Goal: Transaction & Acquisition: Purchase product/service

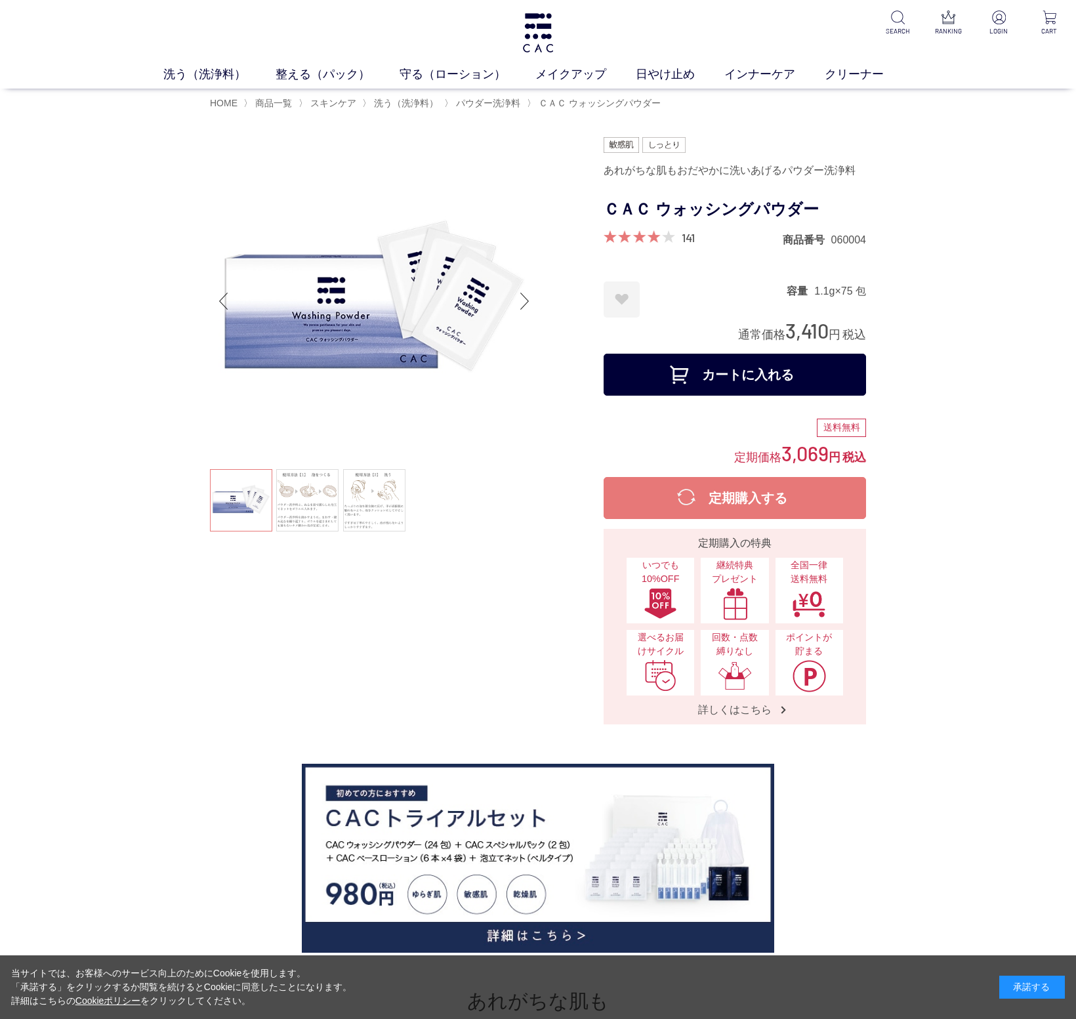
drag, startPoint x: 823, startPoint y: 203, endPoint x: 618, endPoint y: 211, distance: 205.5
click at [618, 211] on h1 "ＣＡＣ ウォッシングパウダー" at bounding box center [735, 210] width 262 height 30
click at [606, 208] on h1 "ＣＡＣ ウォッシングパウダー" at bounding box center [735, 210] width 262 height 30
drag, startPoint x: 608, startPoint y: 208, endPoint x: 814, endPoint y: 205, distance: 206.1
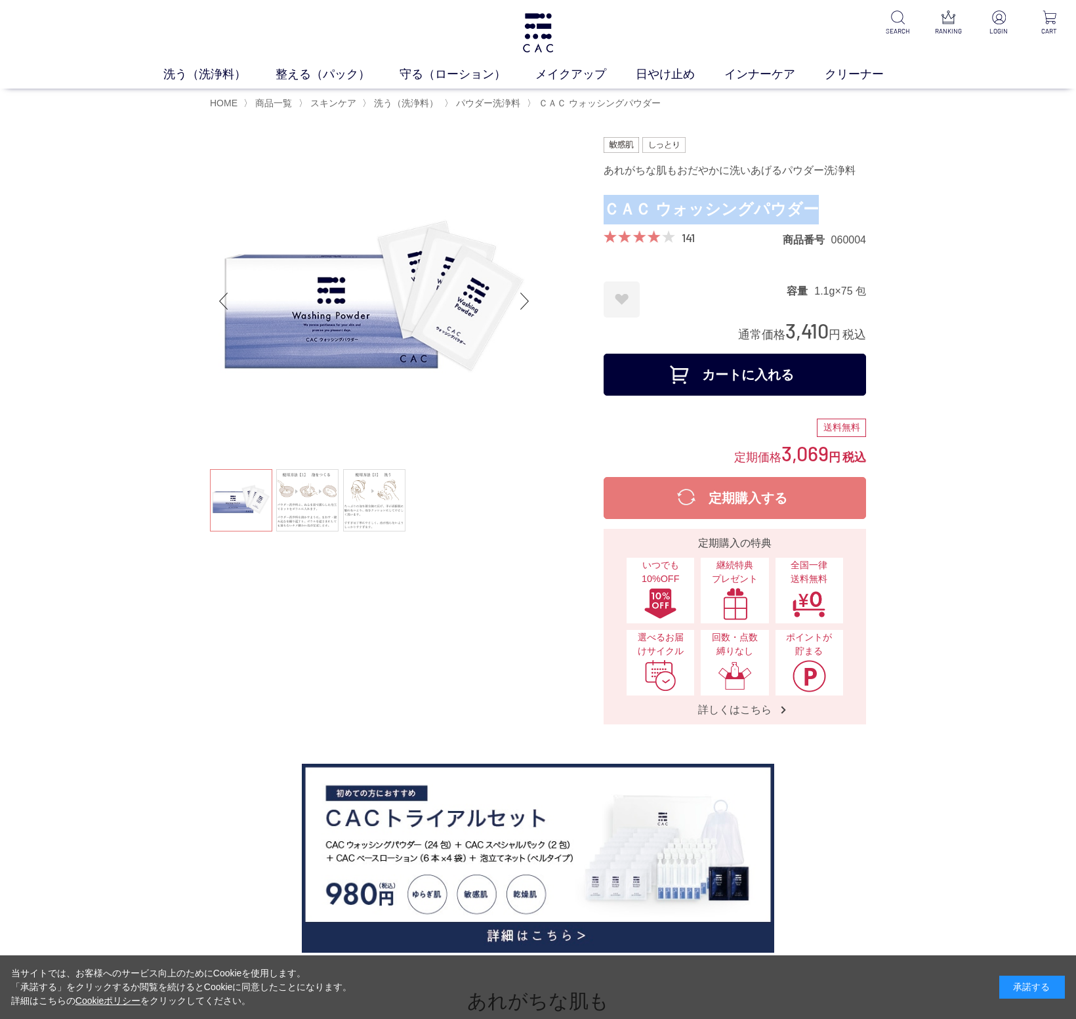
click at [814, 205] on h1 "ＣＡＣ ウォッシングパウダー" at bounding box center [735, 210] width 262 height 30
copy h1 "ＣＡＣ ウォッシングパウダー"
click at [474, 78] on link "守る（ローション）" at bounding box center [468, 75] width 136 height 18
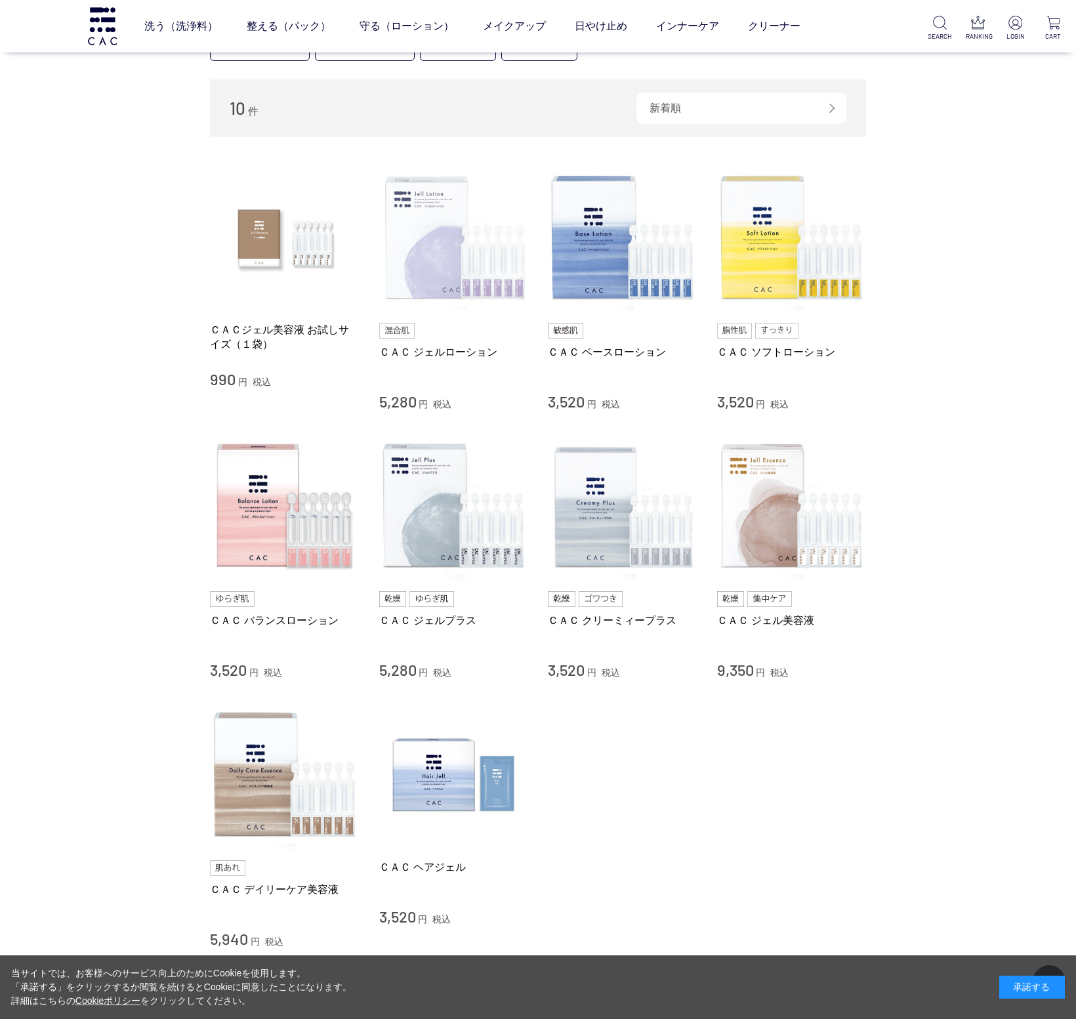
scroll to position [127, 0]
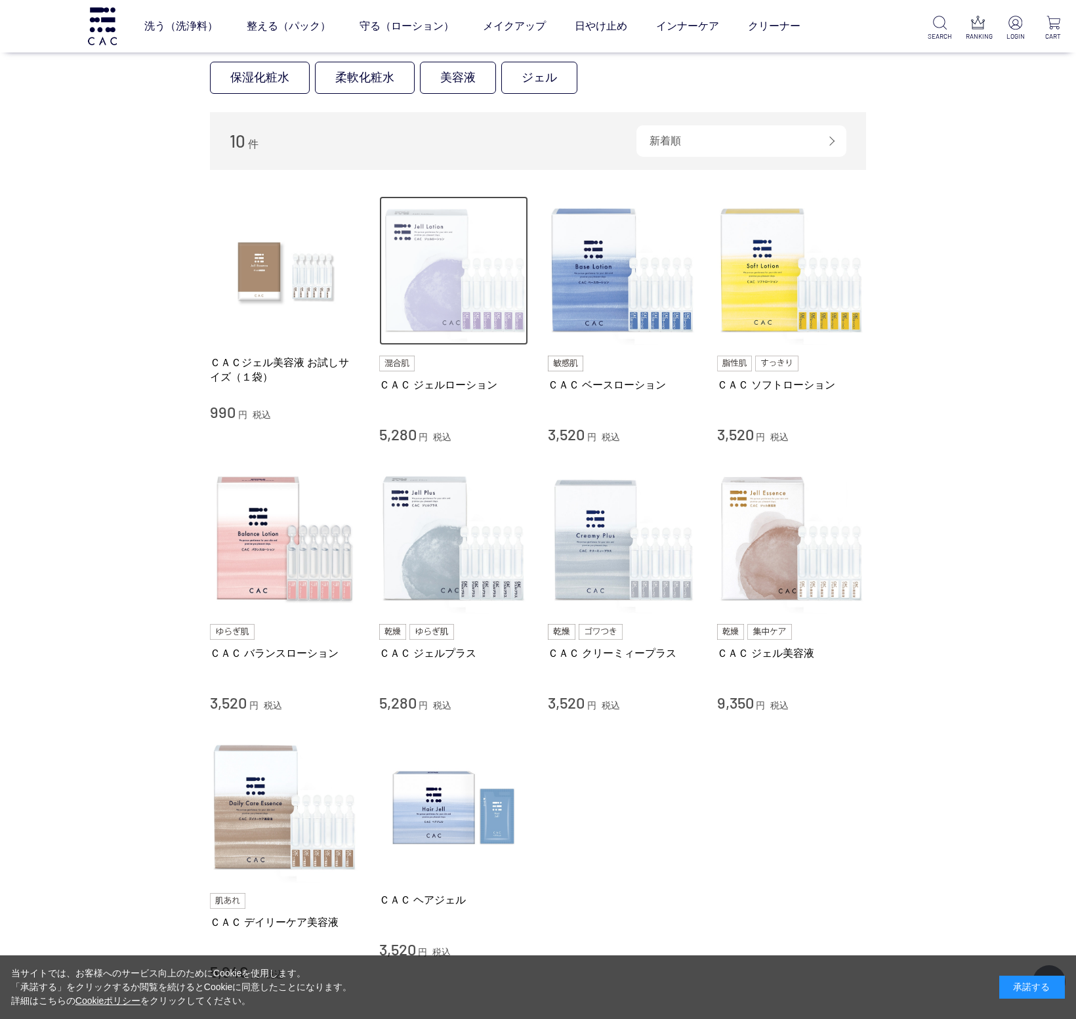
click at [458, 276] on img at bounding box center [454, 271] width 150 height 150
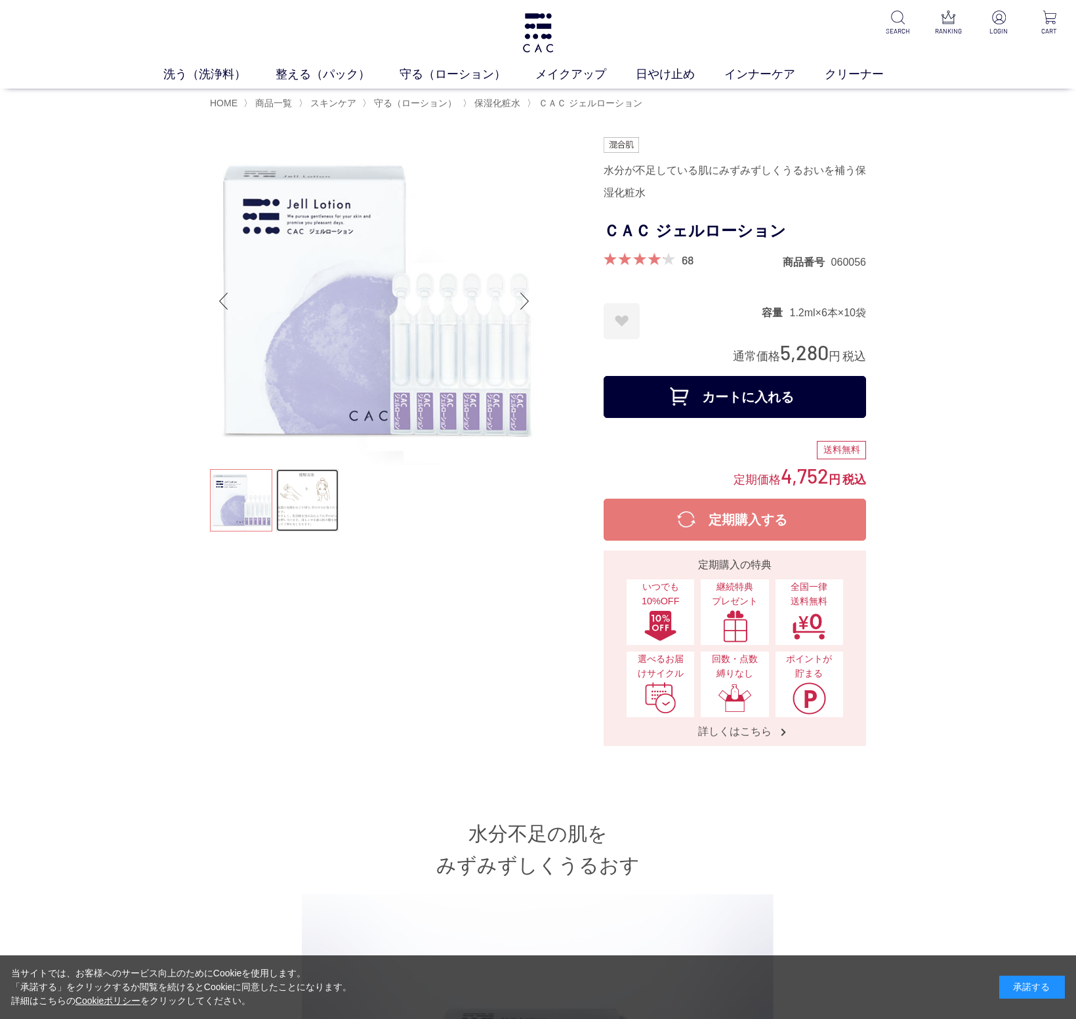
click at [322, 501] on link at bounding box center [307, 500] width 62 height 62
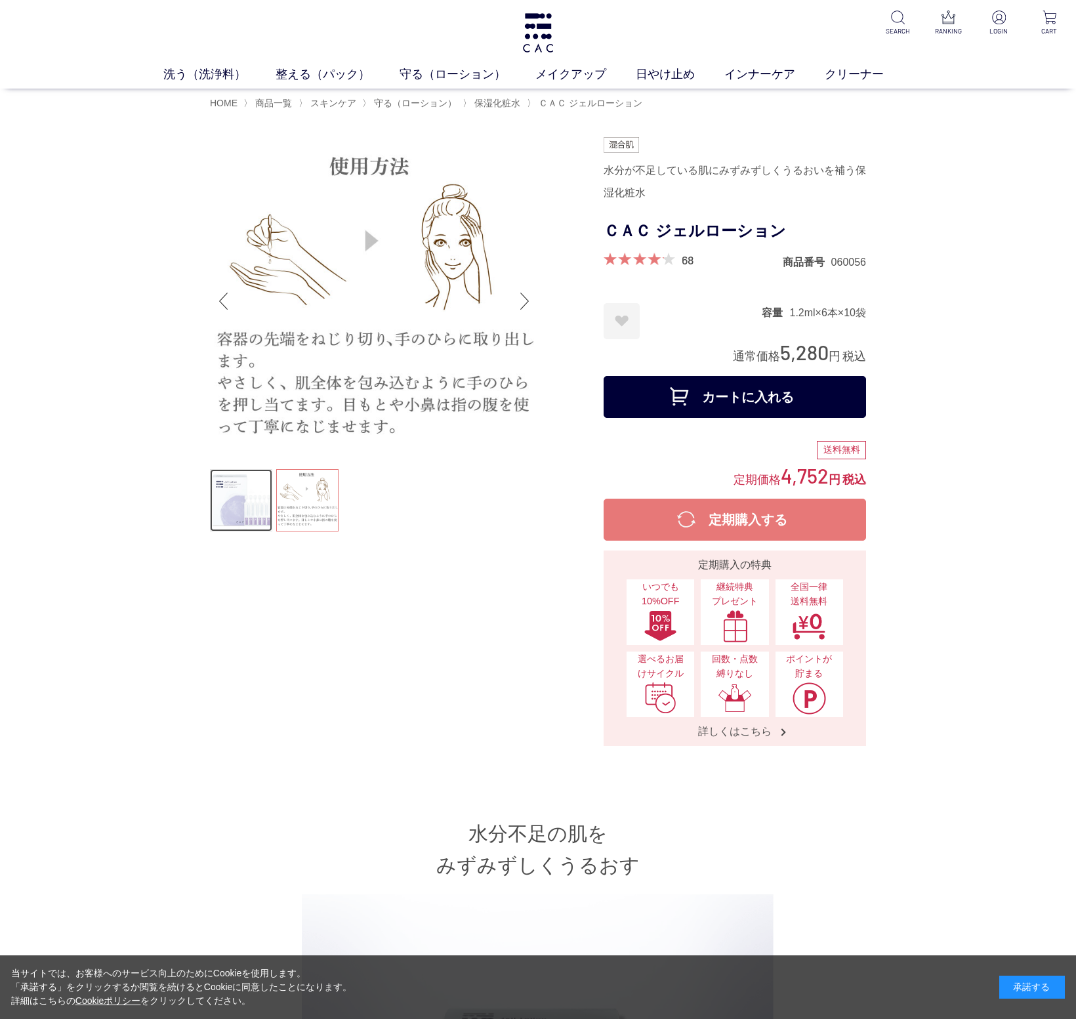
click at [237, 493] on link at bounding box center [241, 500] width 62 height 62
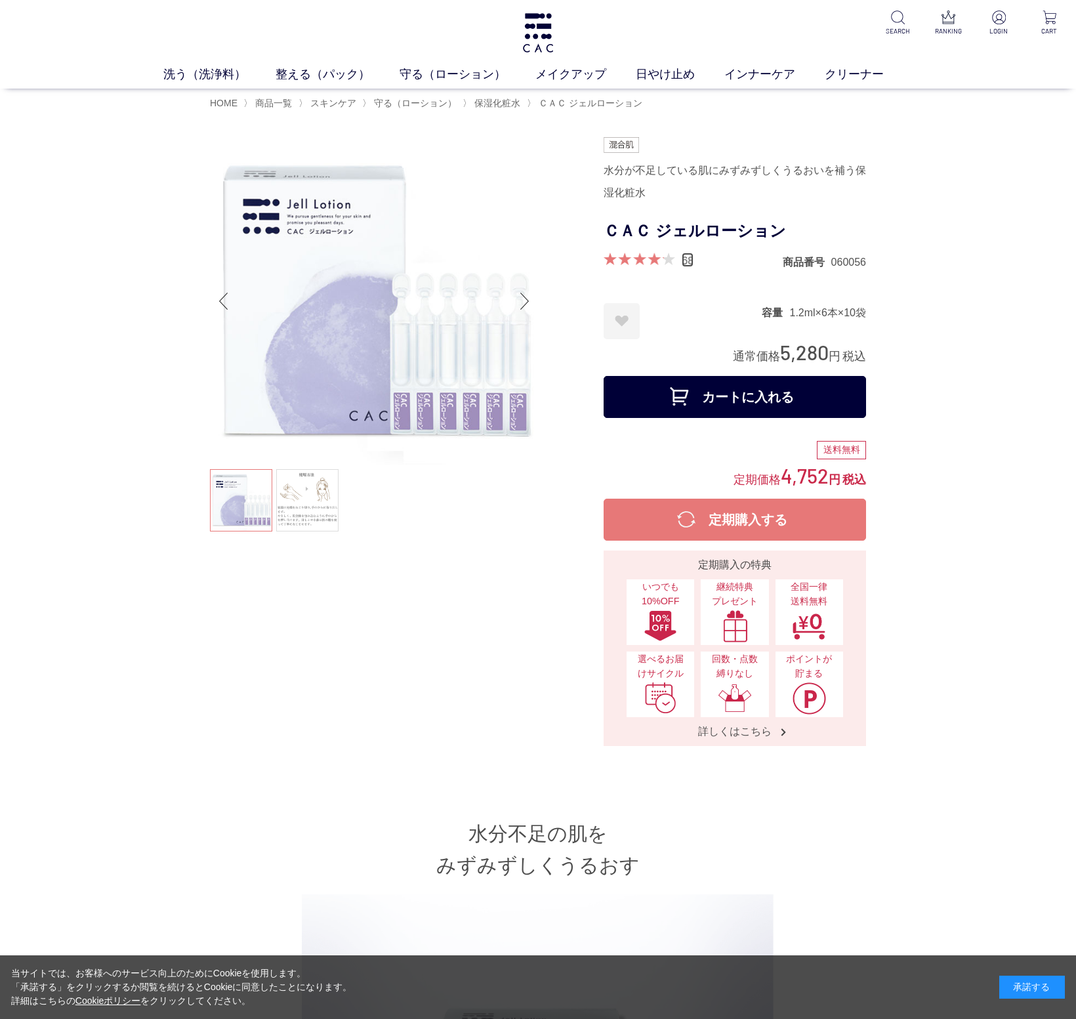
click at [686, 260] on link "68" at bounding box center [688, 260] width 12 height 14
click at [535, 30] on img at bounding box center [538, 32] width 34 height 39
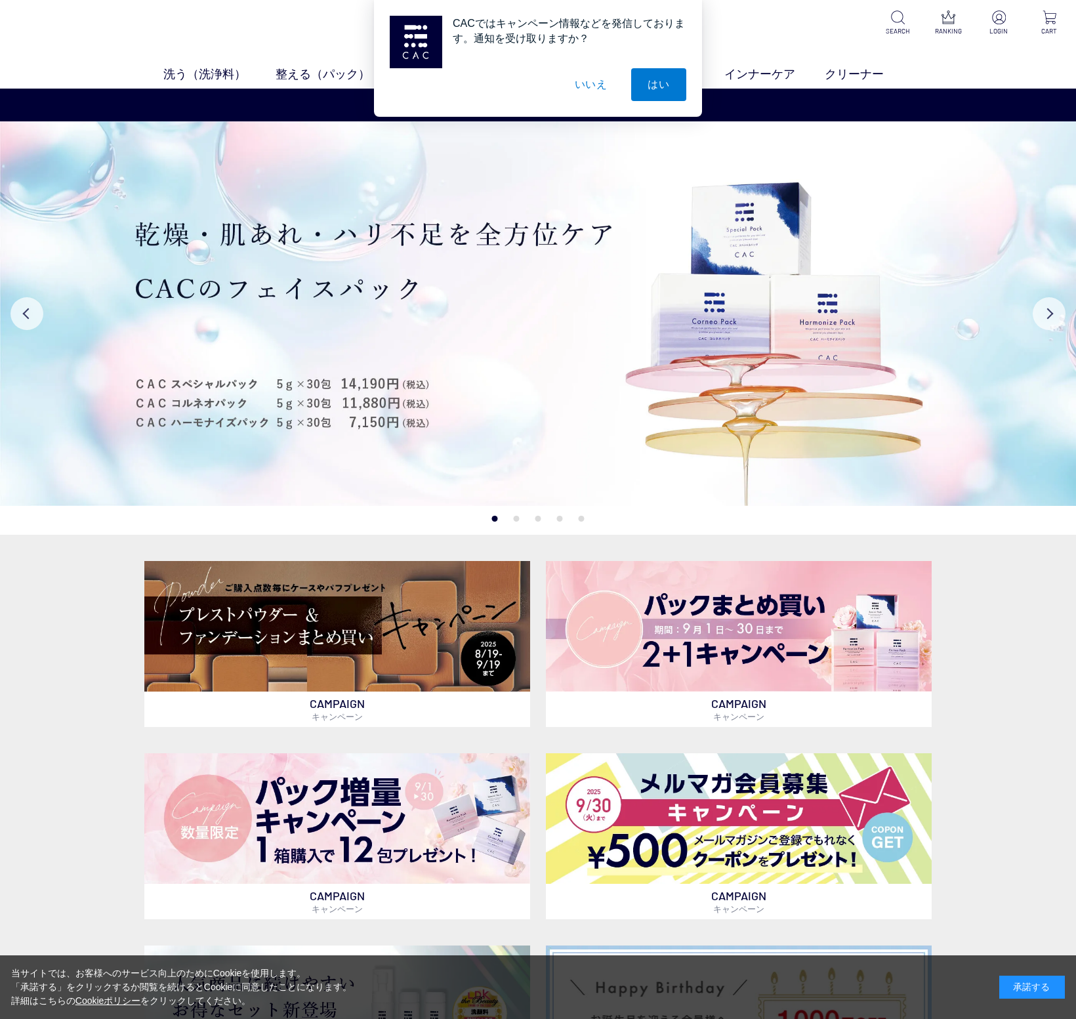
click at [598, 89] on button "いいえ" at bounding box center [591, 84] width 66 height 33
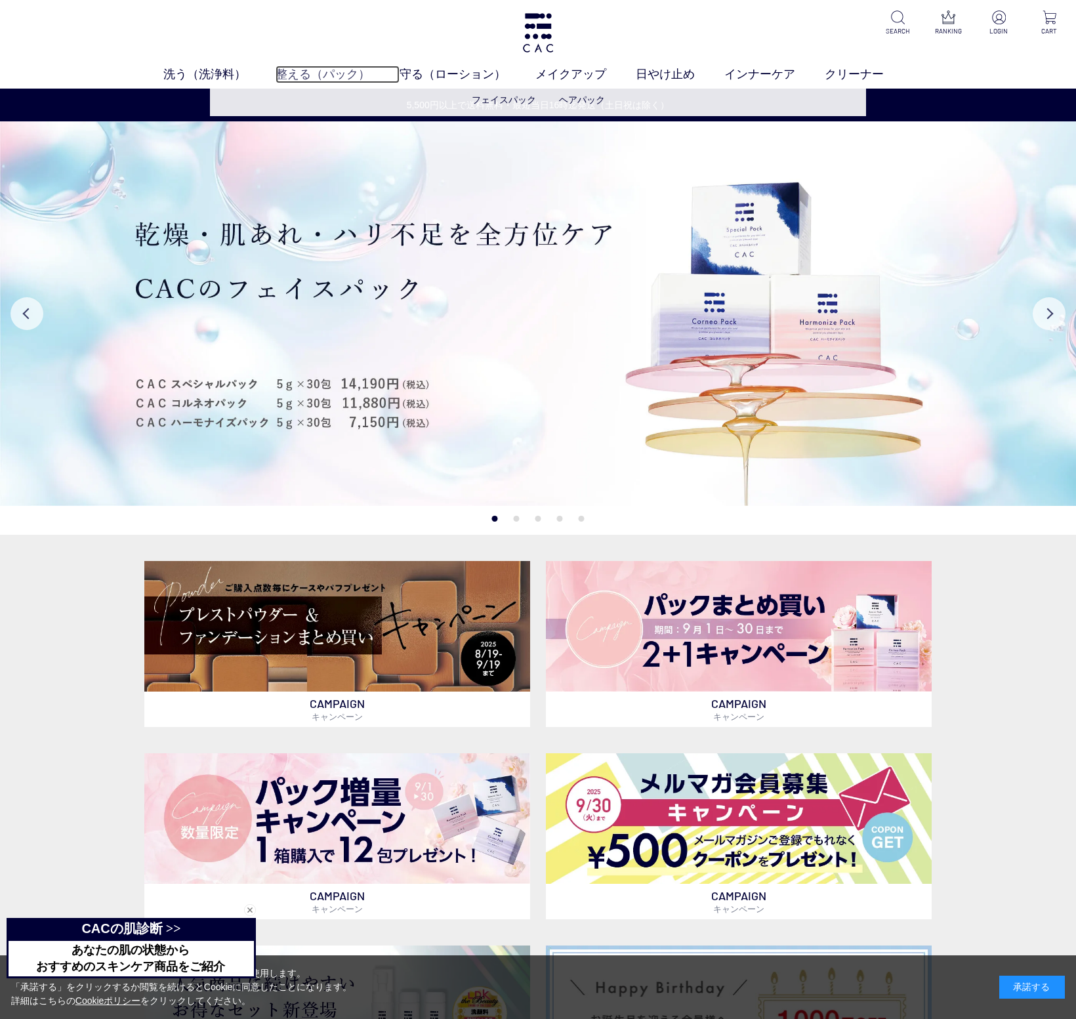
click at [310, 74] on link "整える（パック）" at bounding box center [338, 75] width 124 height 18
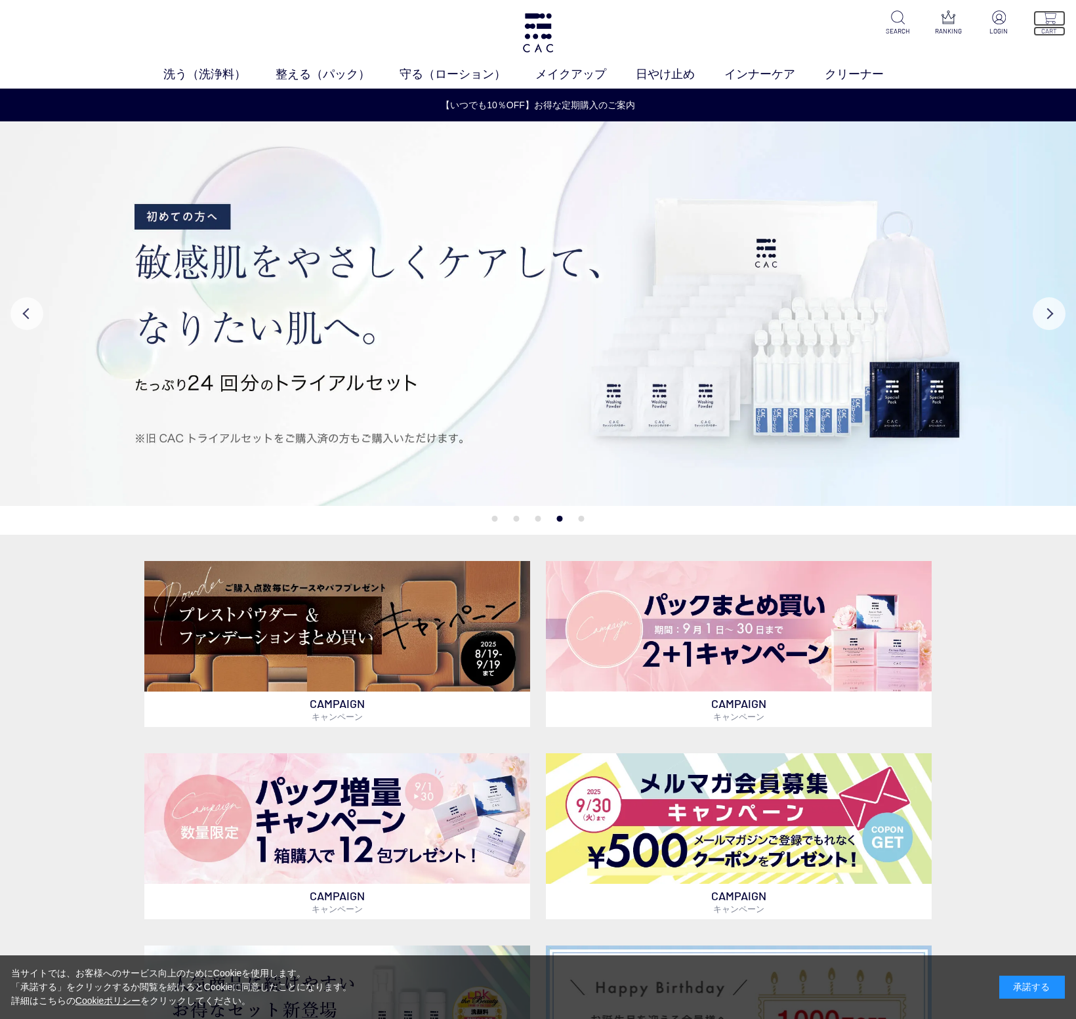
click at [1051, 20] on img at bounding box center [1050, 17] width 14 height 14
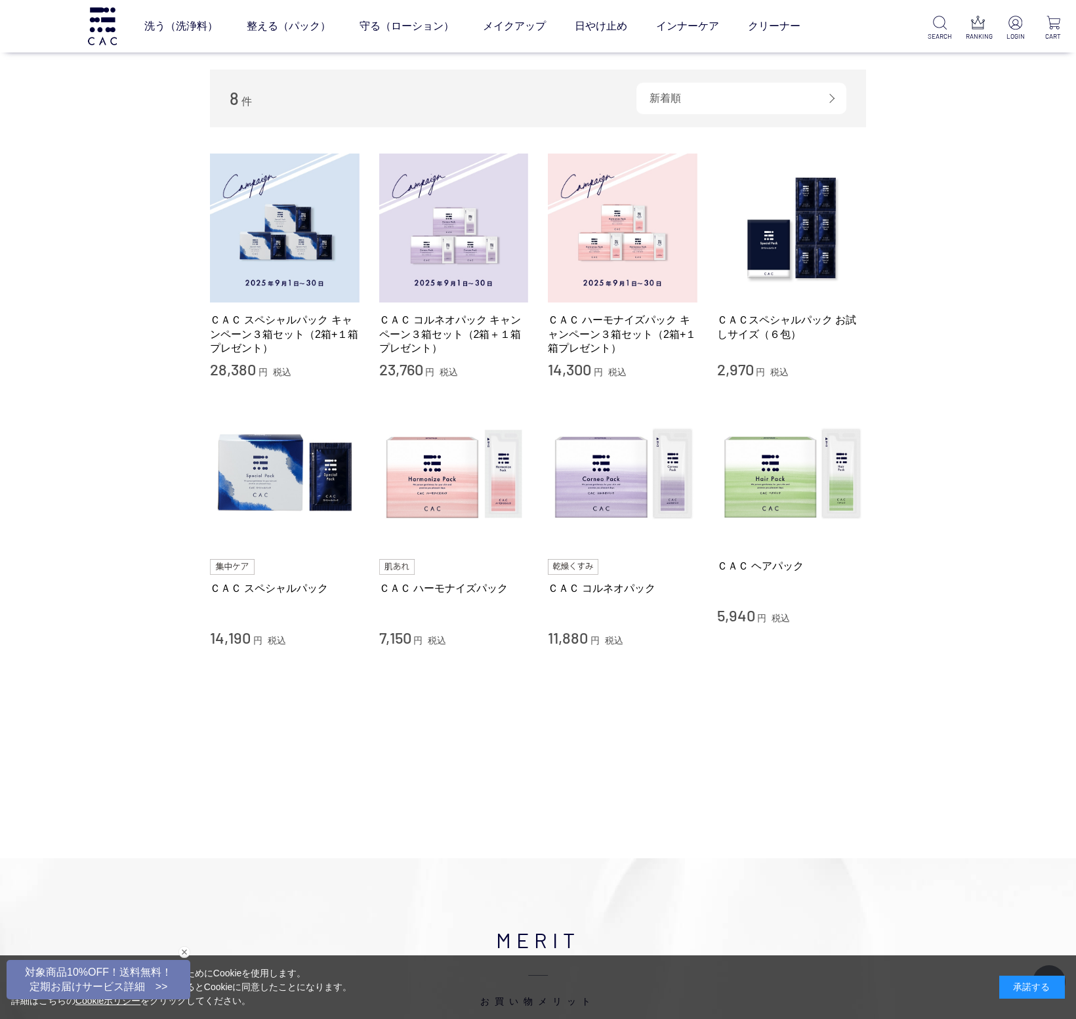
scroll to position [196, 0]
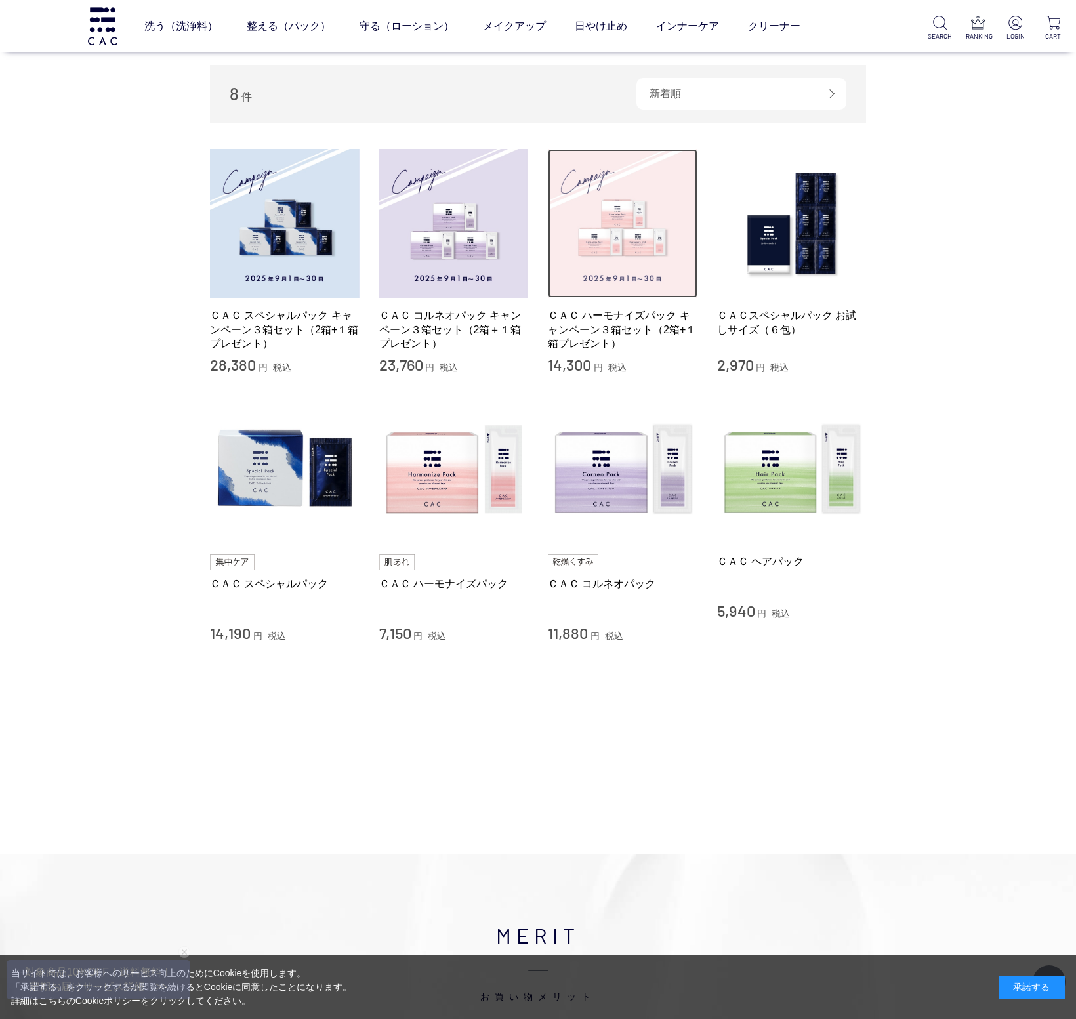
click at [642, 238] on img at bounding box center [623, 224] width 150 height 150
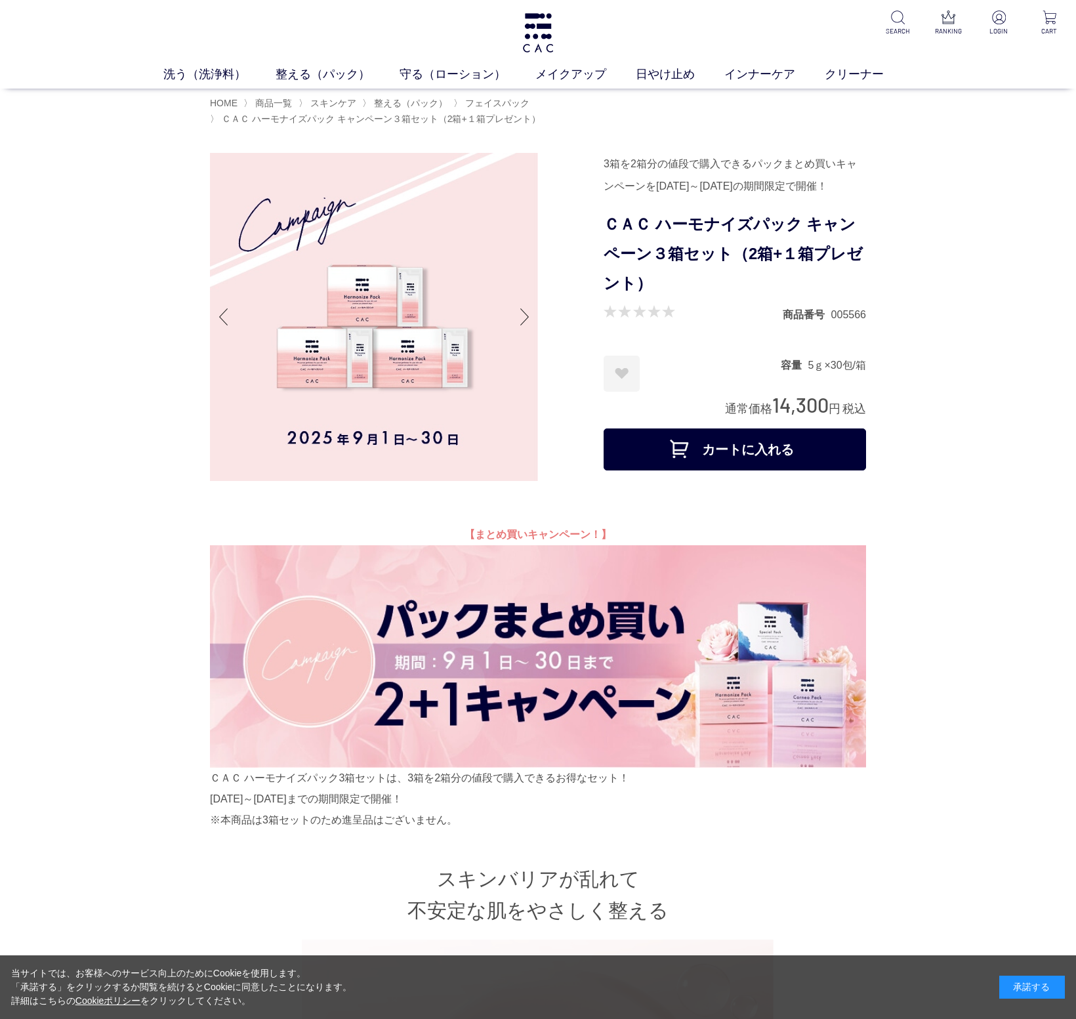
click at [711, 453] on button "カートに入れる" at bounding box center [735, 449] width 262 height 42
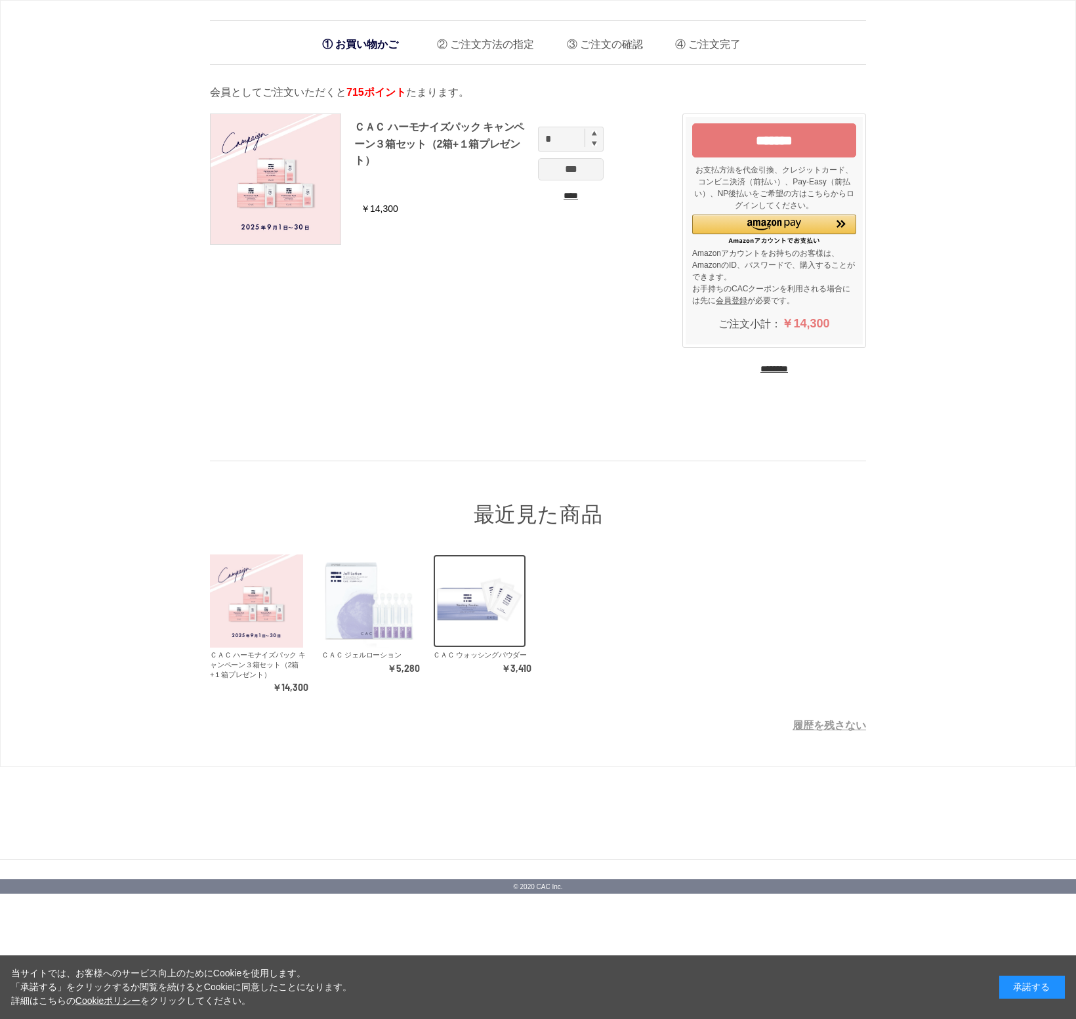
click at [489, 599] on img at bounding box center [479, 600] width 93 height 93
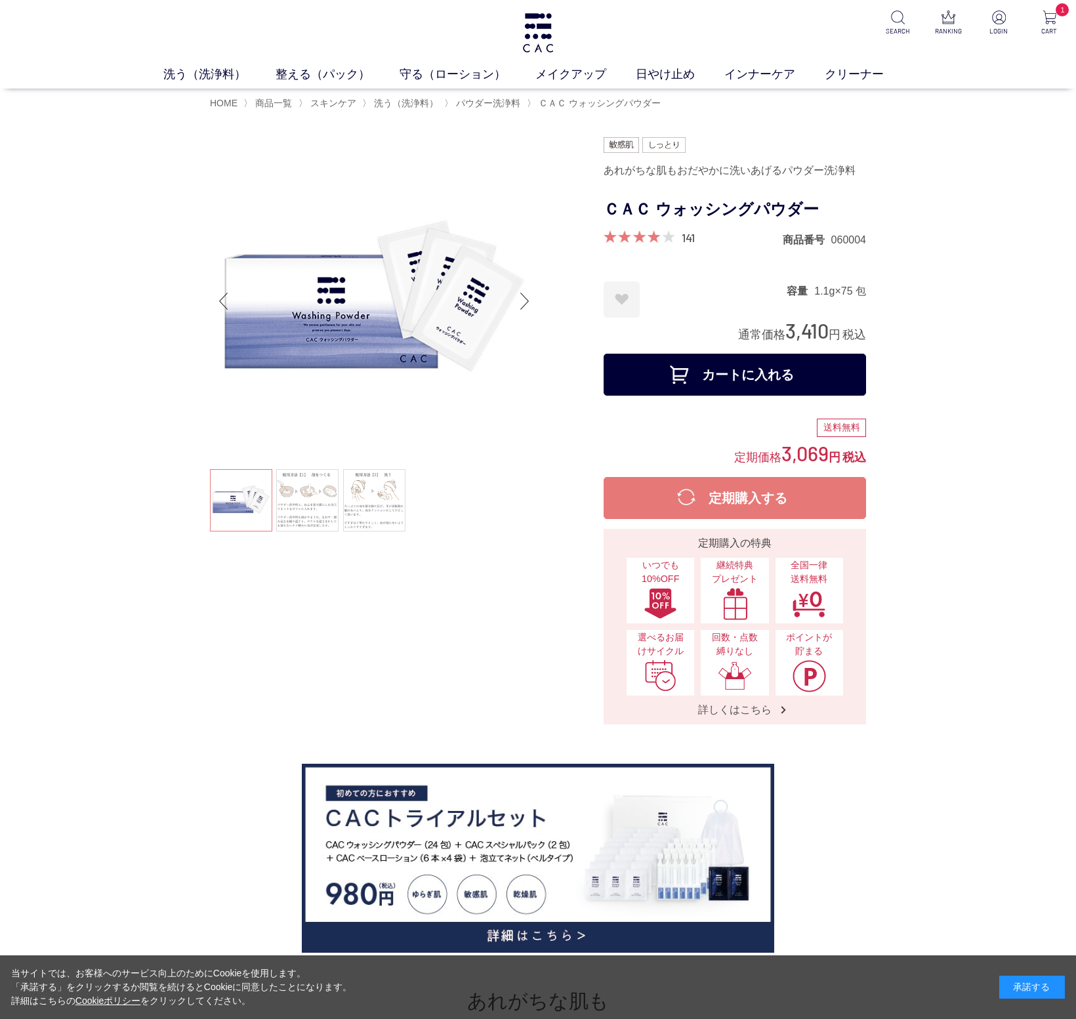
click at [705, 386] on button "カートに入れる" at bounding box center [735, 375] width 262 height 42
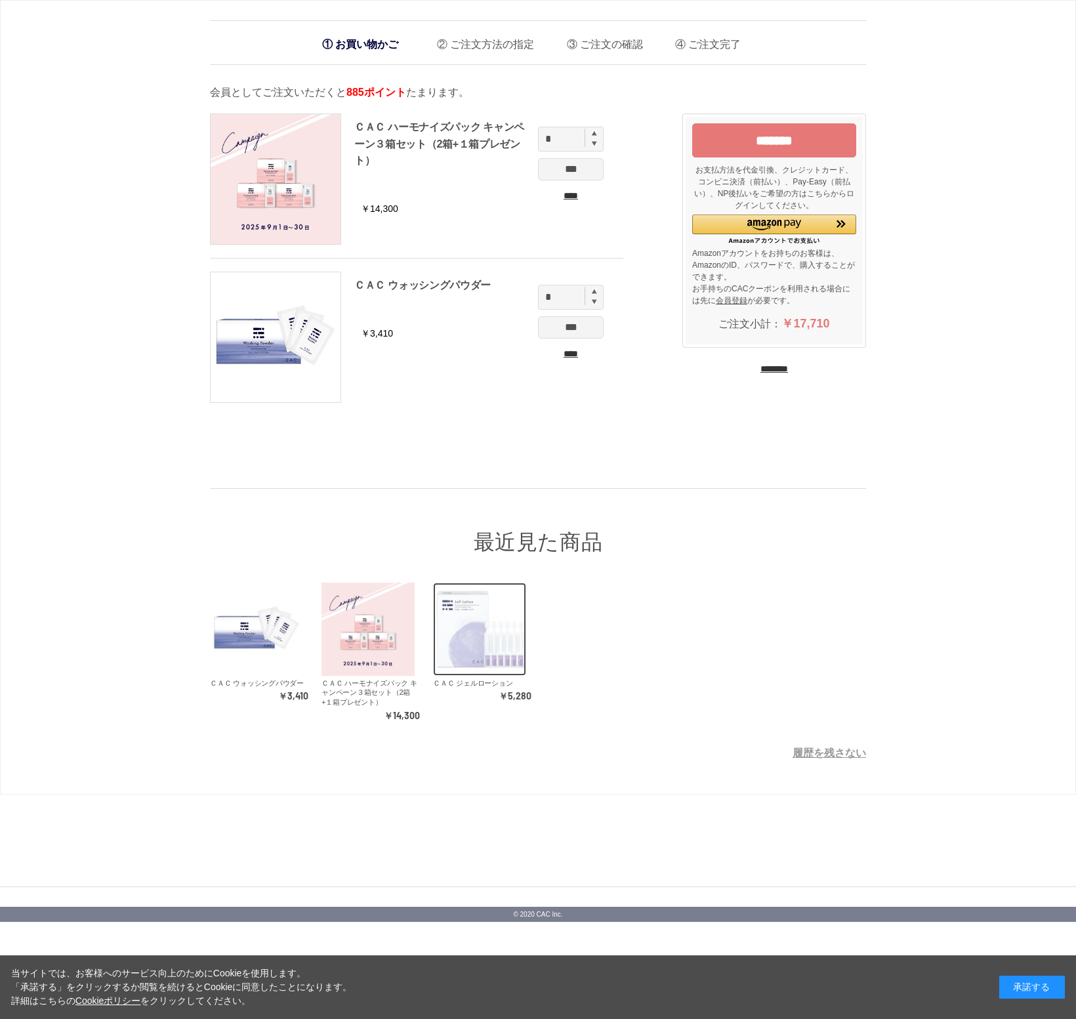
click at [489, 640] on img at bounding box center [479, 629] width 93 height 93
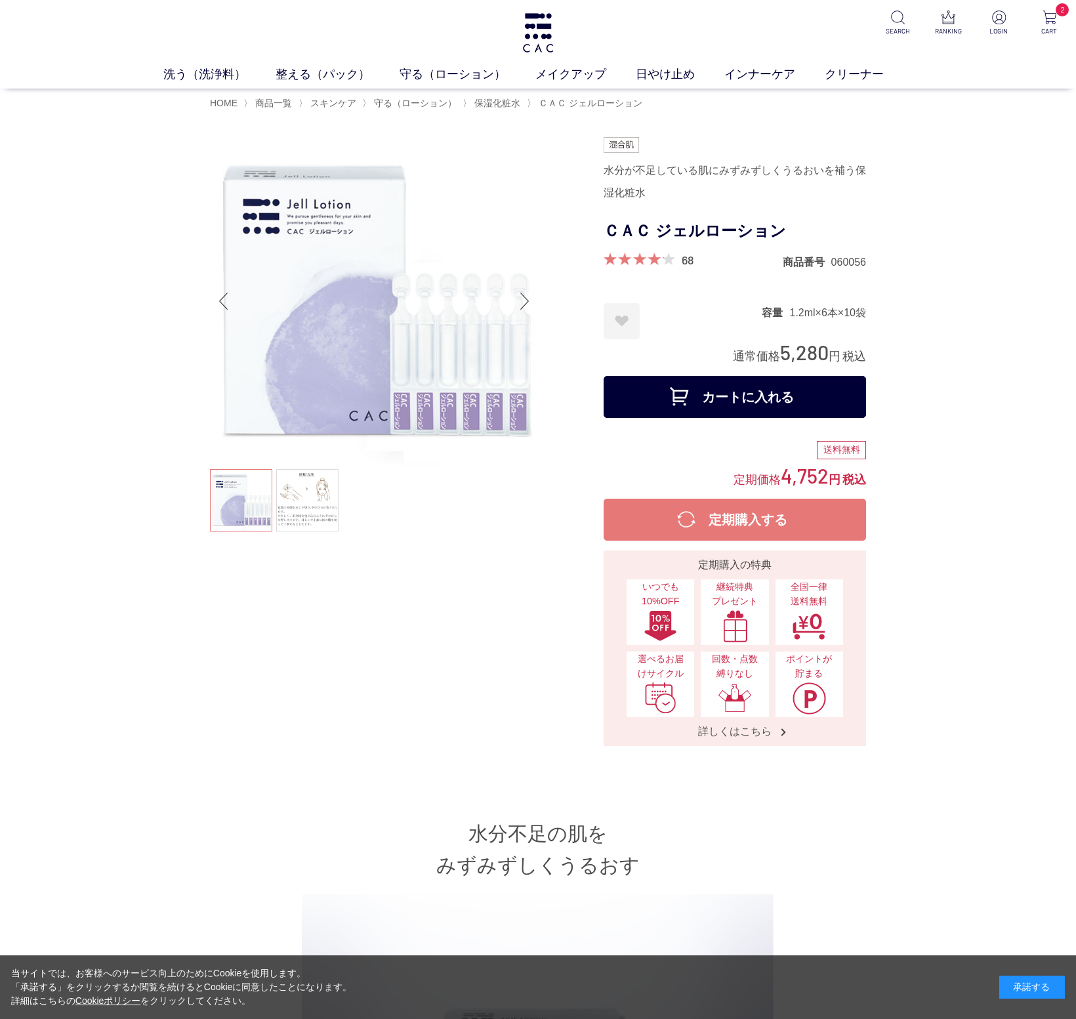
click at [717, 396] on button "カートに入れる" at bounding box center [735, 397] width 262 height 42
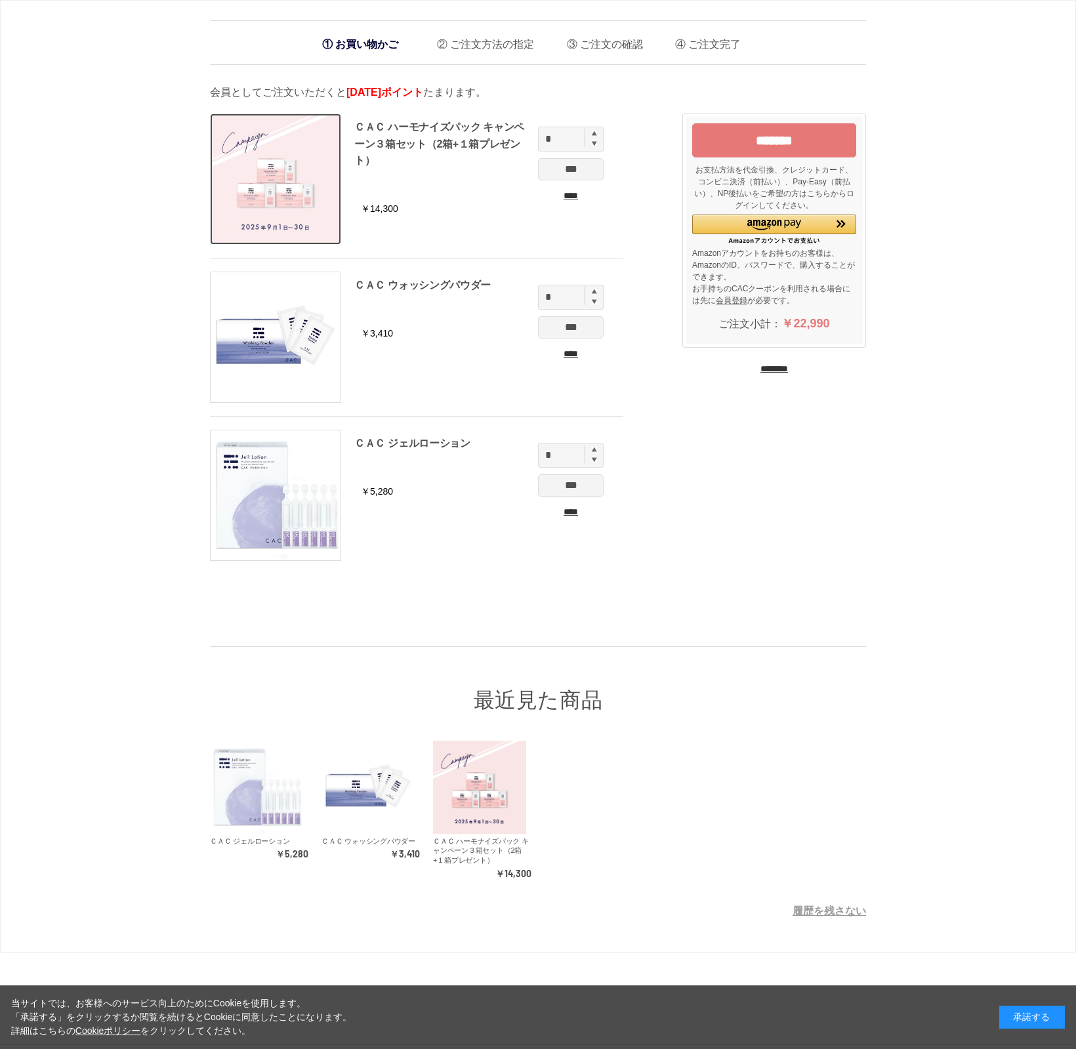
click at [290, 165] on img at bounding box center [276, 179] width 130 height 130
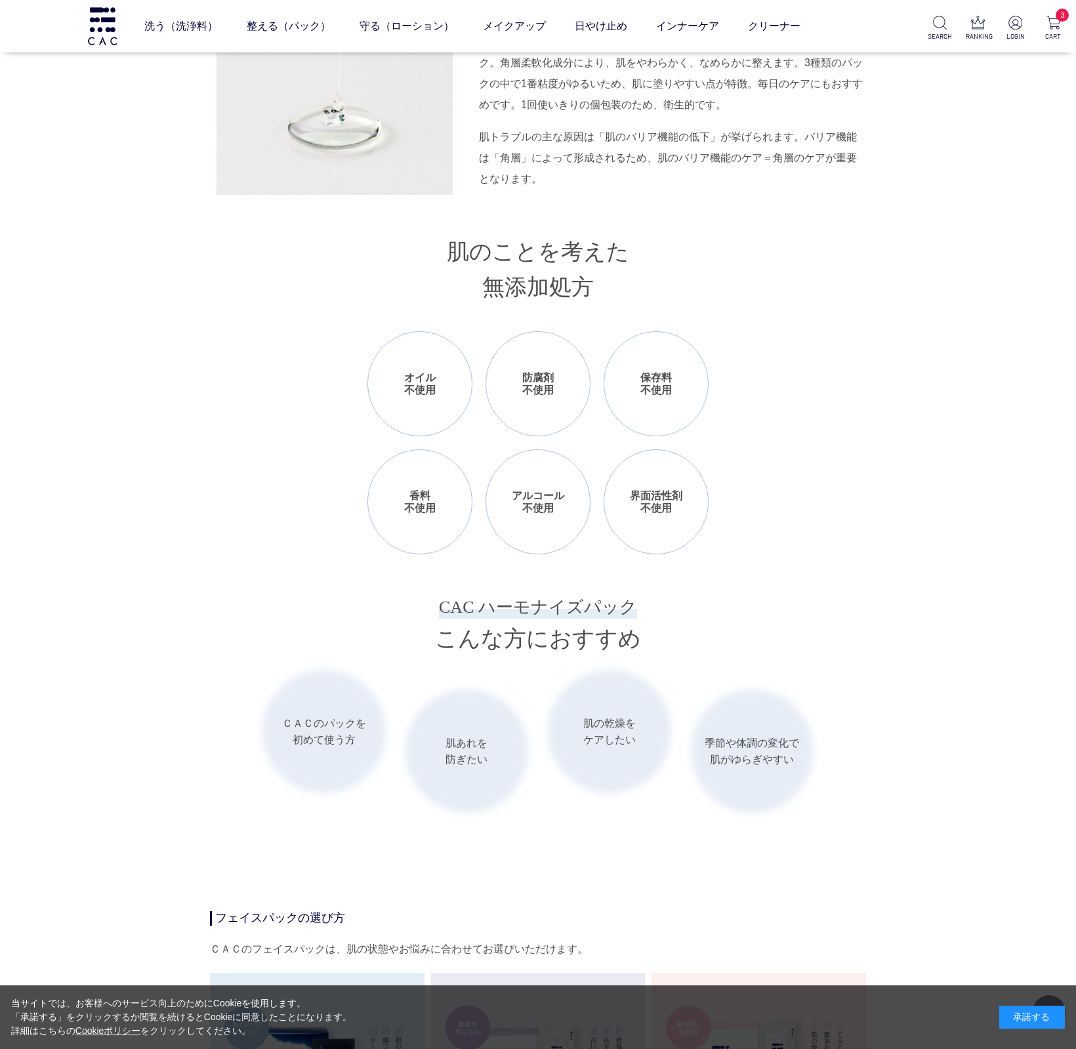
scroll to position [1386, 0]
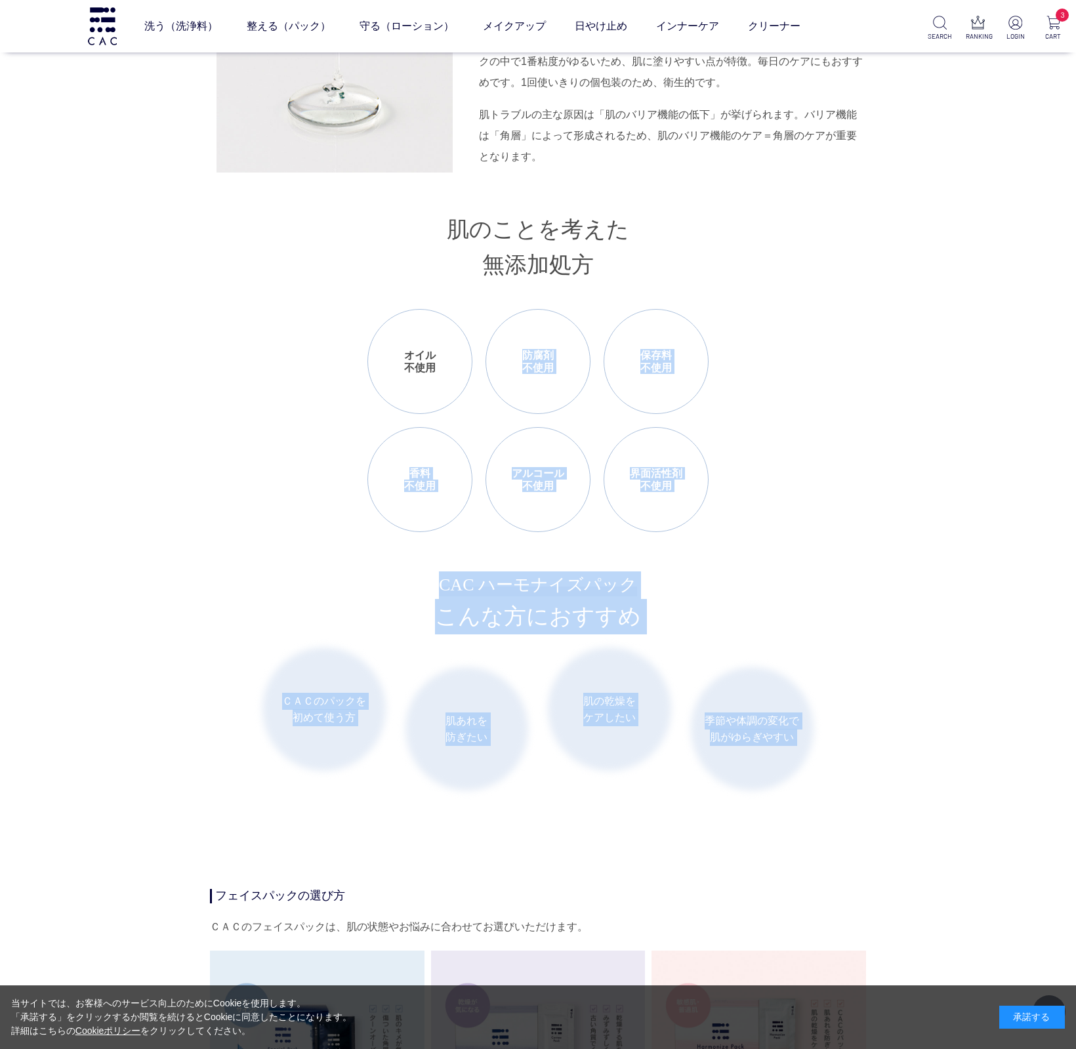
drag, startPoint x: 771, startPoint y: 833, endPoint x: 495, endPoint y: 312, distance: 589.7
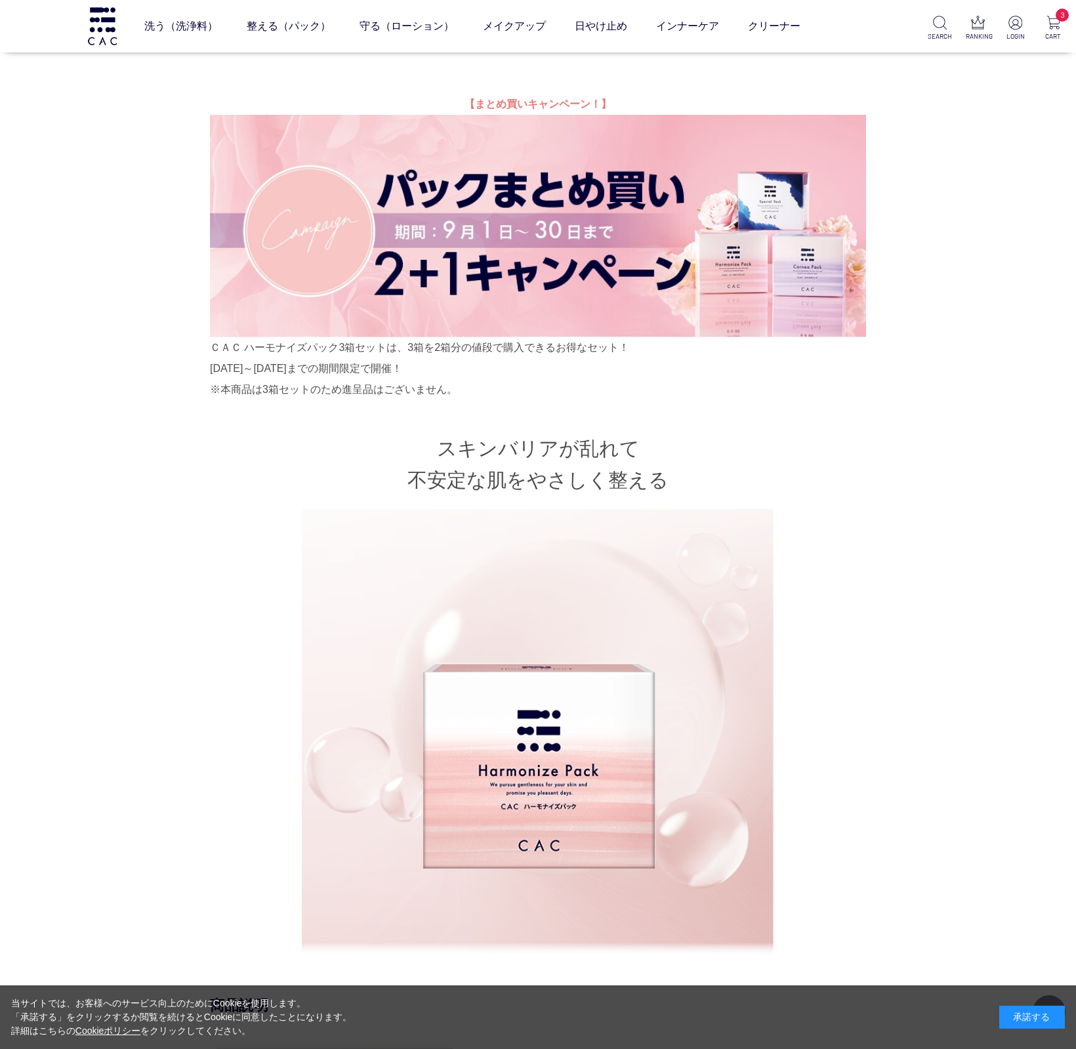
scroll to position [0, 0]
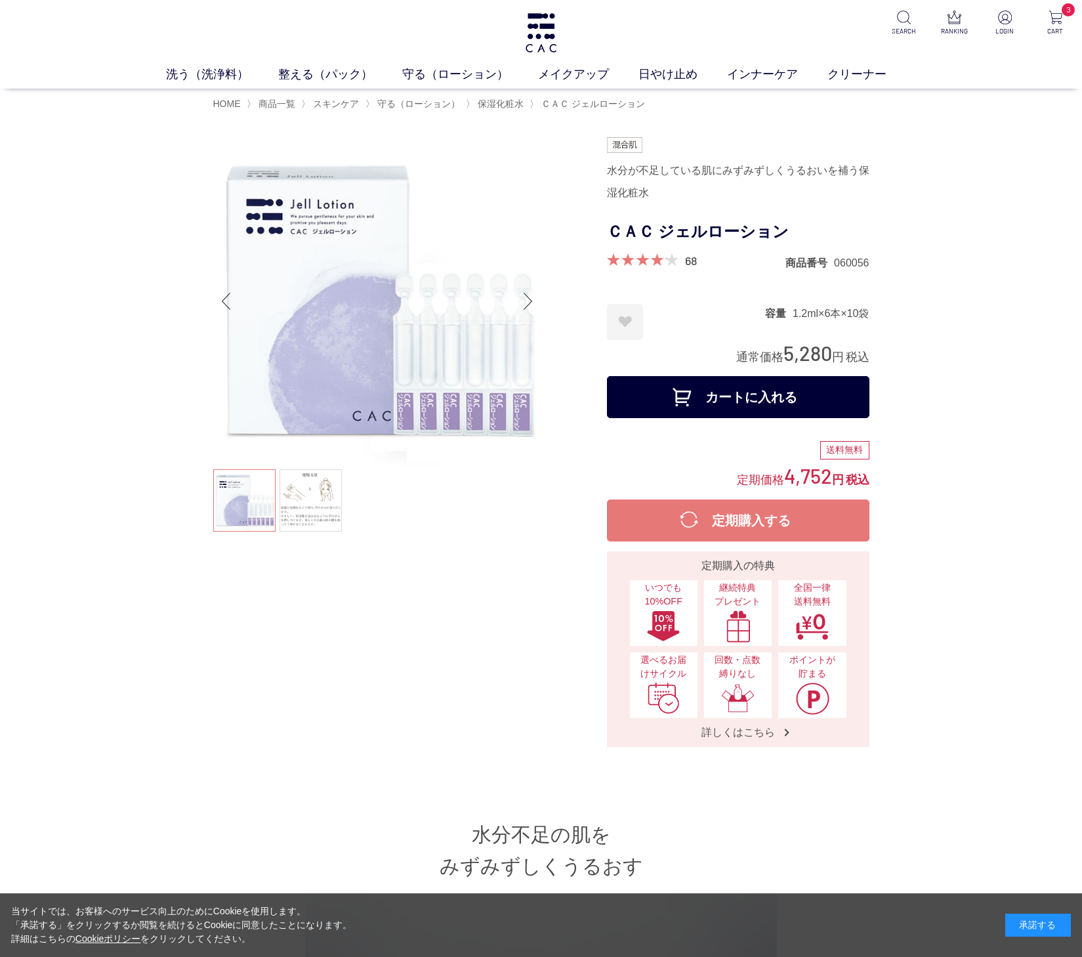
click at [564, 32] on div "洗う（洗浄料） 液体洗浄料 パウダー洗浄料 泡洗顔料 グッズ 整える（パック） フェイスパック ヘアパック 守る（ローション） 保湿化粧水 柔軟化粧水 美容液…" at bounding box center [541, 44] width 1082 height 89
click at [539, 30] on img at bounding box center [541, 32] width 35 height 39
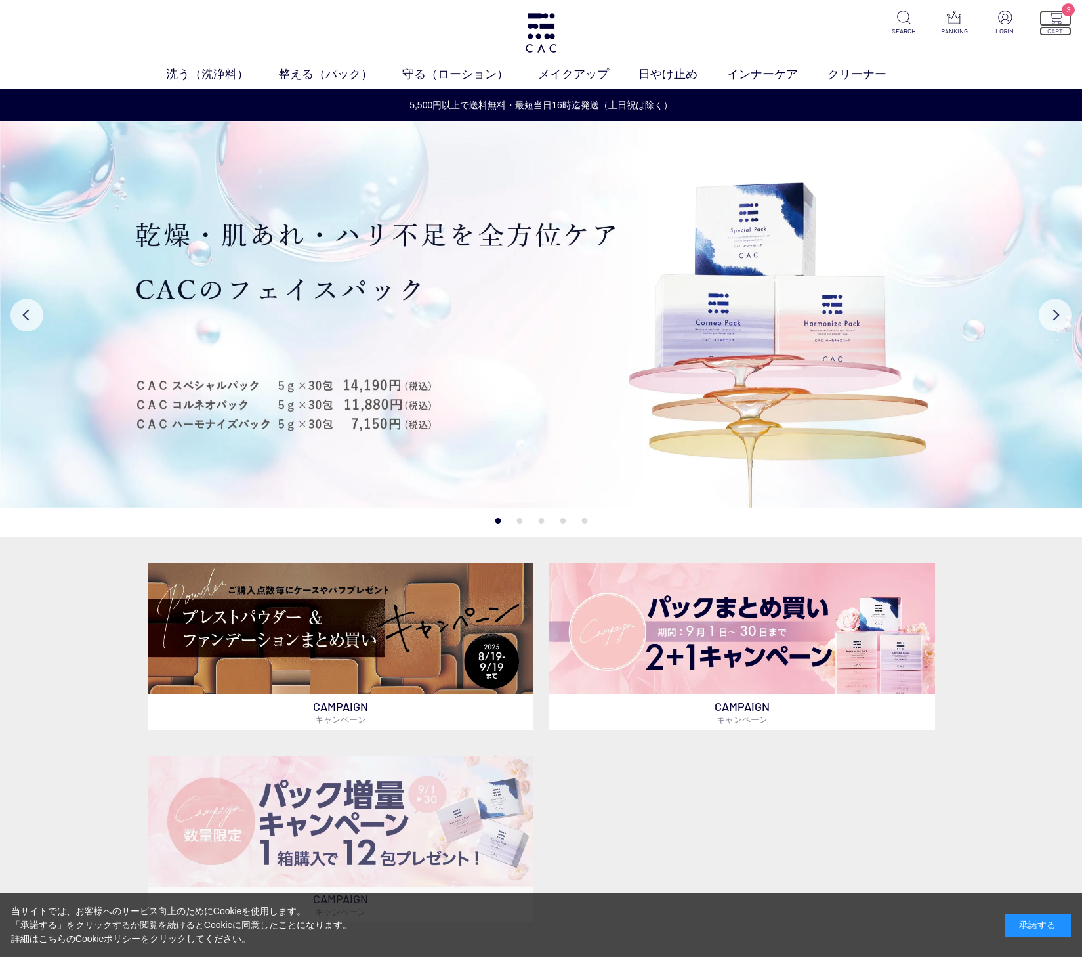
click at [1053, 24] on img at bounding box center [1056, 17] width 14 height 14
